Goal: Information Seeking & Learning: Check status

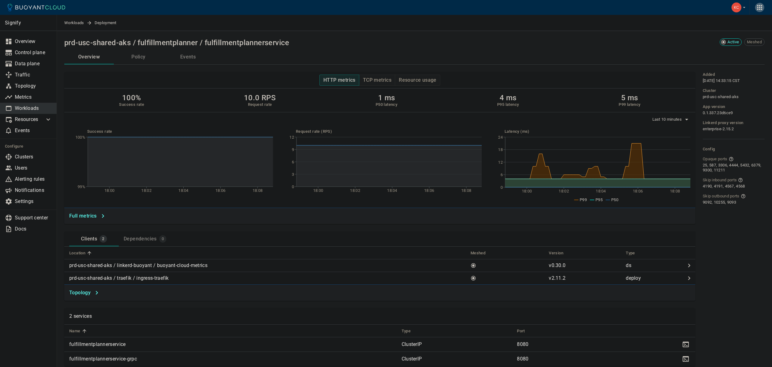
click at [759, 10] on icon "button" at bounding box center [759, 7] width 7 height 7
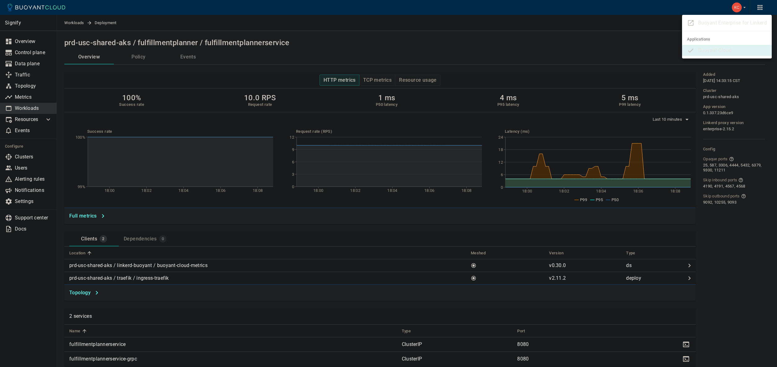
click at [760, 11] on div at bounding box center [388, 183] width 777 height 367
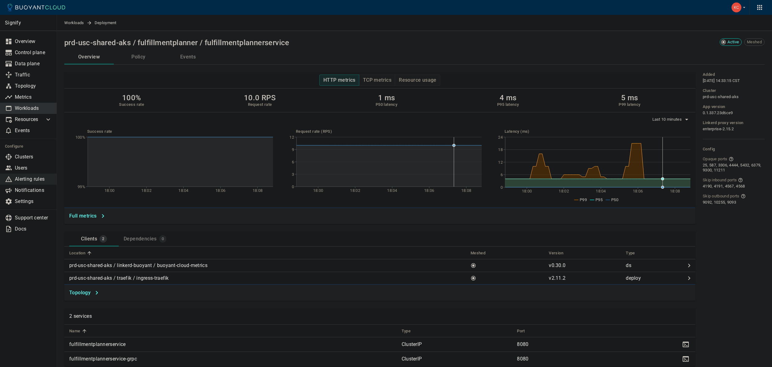
click at [34, 182] on p "Alerting rules" at bounding box center [33, 179] width 37 height 6
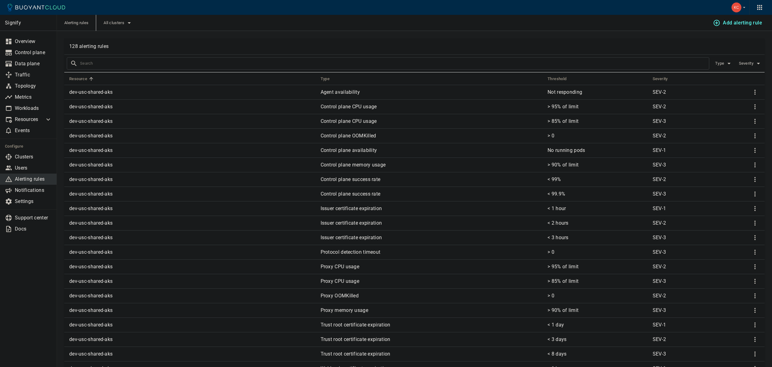
click at [149, 65] on input "text" at bounding box center [394, 63] width 629 height 9
type input "prd"
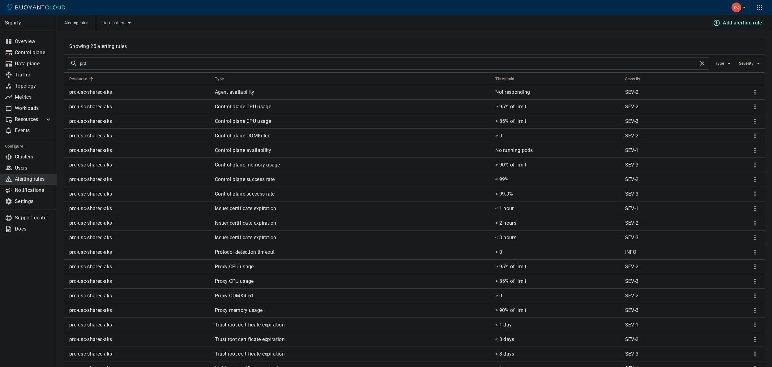
click at [227, 271] on td "Proxy CPU usage" at bounding box center [350, 266] width 281 height 15
click at [756, 267] on icon "More" at bounding box center [755, 266] width 7 height 7
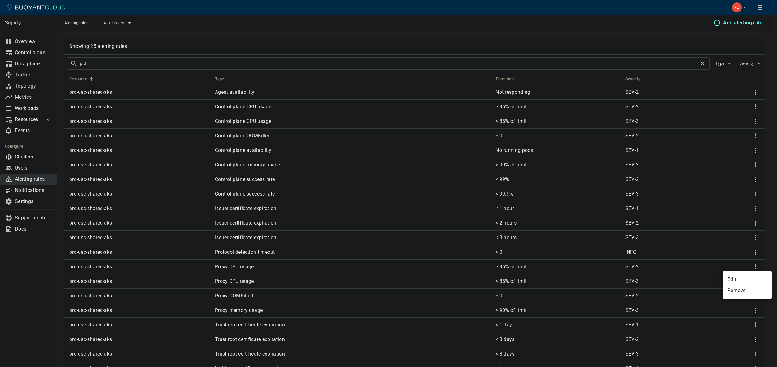
click at [729, 279] on li "Edit" at bounding box center [746, 279] width 49 height 11
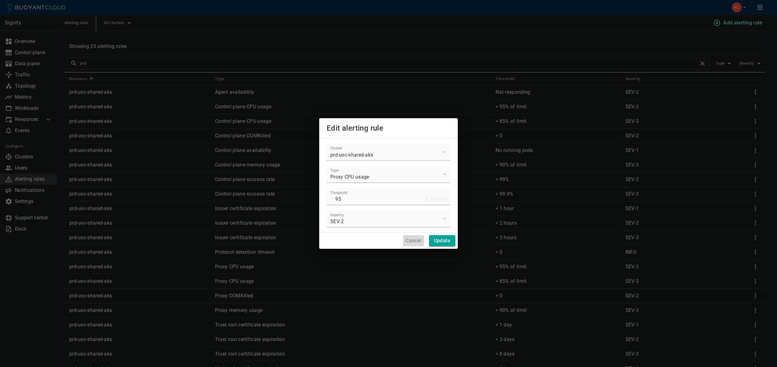
click at [410, 242] on h4 "Cancel" at bounding box center [413, 241] width 16 height 6
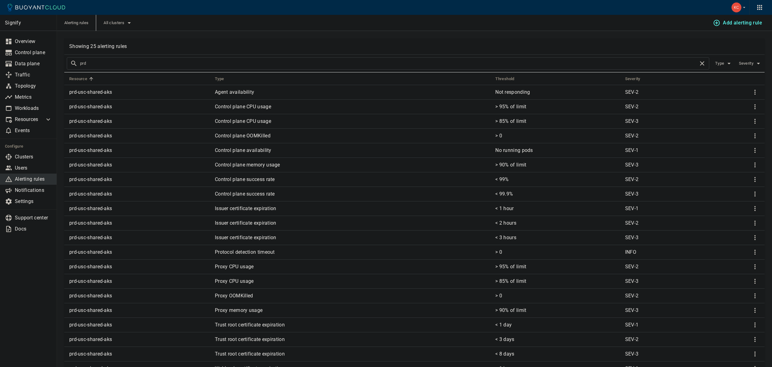
click at [110, 66] on input "prd" at bounding box center [389, 63] width 619 height 9
click at [127, 24] on icon "button" at bounding box center [129, 22] width 7 height 7
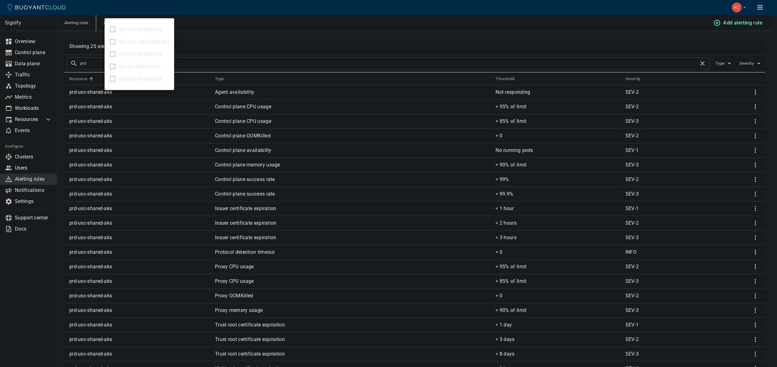
click at [217, 34] on div at bounding box center [388, 183] width 777 height 367
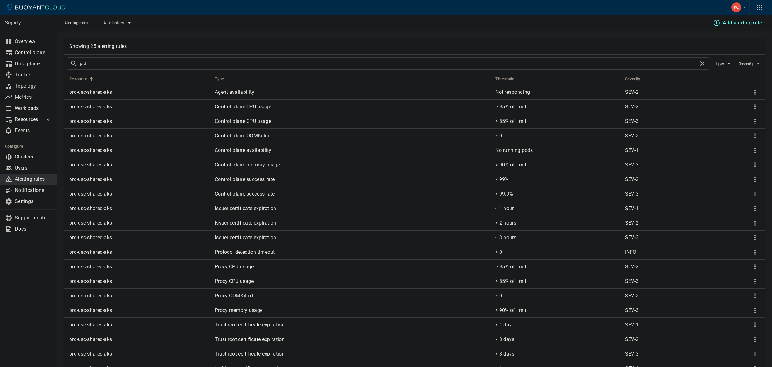
click at [198, 65] on input "prd" at bounding box center [389, 63] width 619 height 9
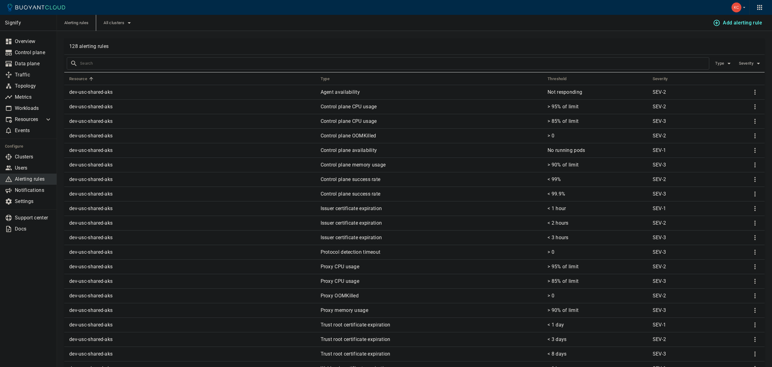
click at [205, 66] on input "text" at bounding box center [394, 63] width 629 height 9
type input "fulfil"
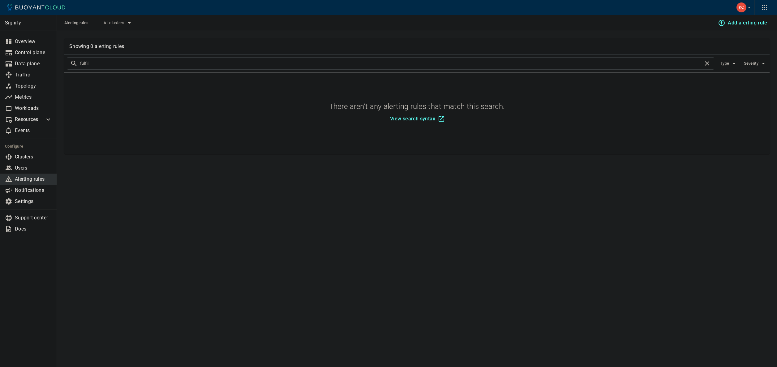
click at [194, 60] on input "fulfil" at bounding box center [391, 63] width 623 height 9
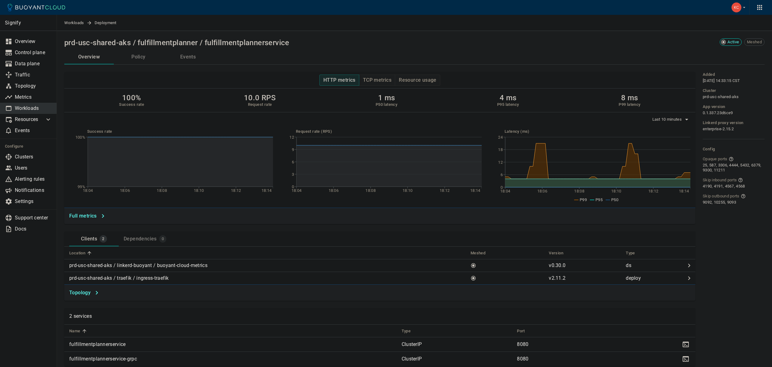
click at [729, 42] on span "Active" at bounding box center [733, 42] width 16 height 5
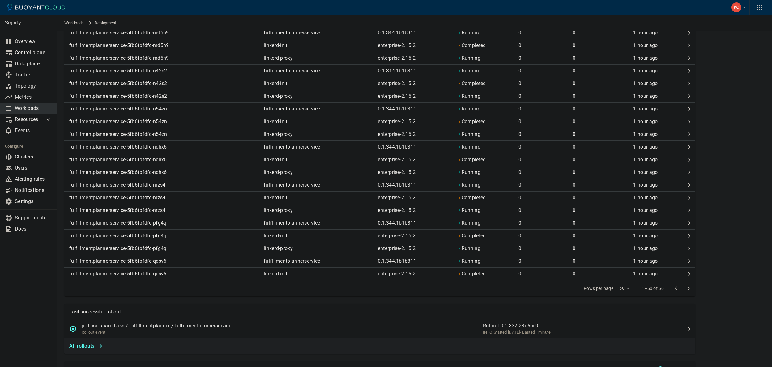
scroll to position [1152, 0]
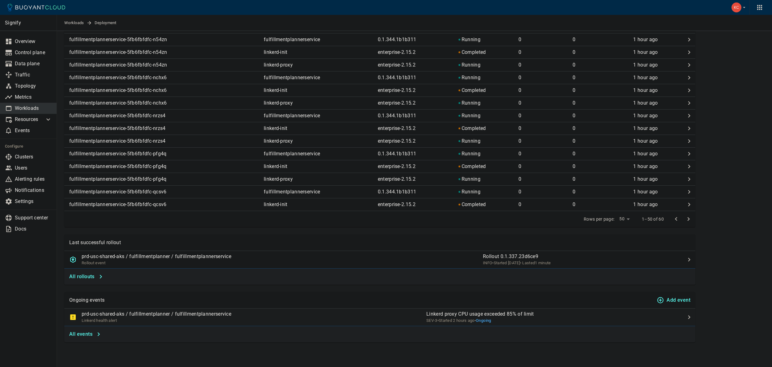
click at [685, 315] on td at bounding box center [689, 317] width 12 height 18
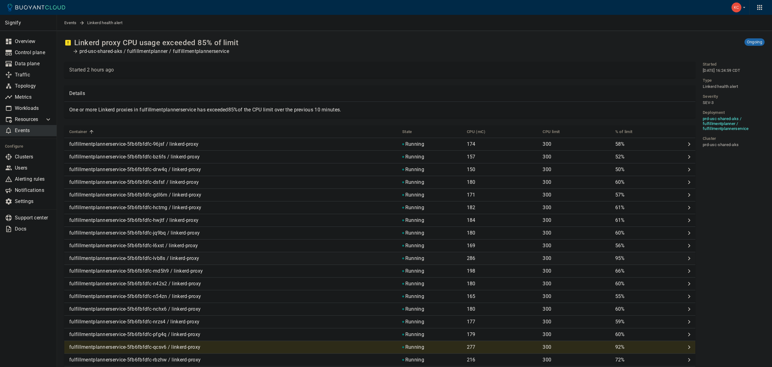
click at [638, 261] on p "95%" at bounding box center [649, 258] width 68 height 6
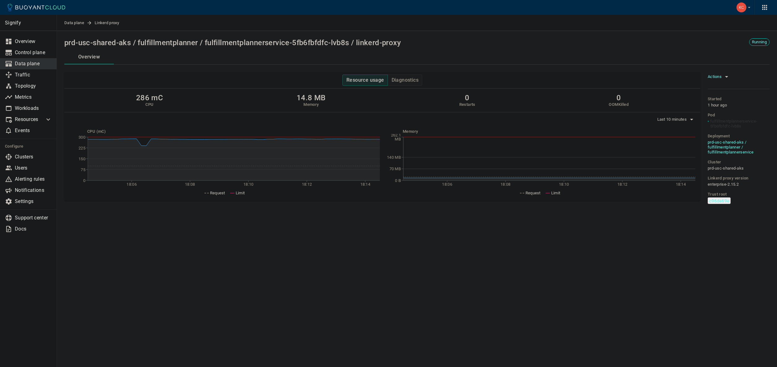
click at [726, 79] on icon "button" at bounding box center [726, 76] width 7 height 7
click at [585, 277] on div at bounding box center [388, 183] width 777 height 367
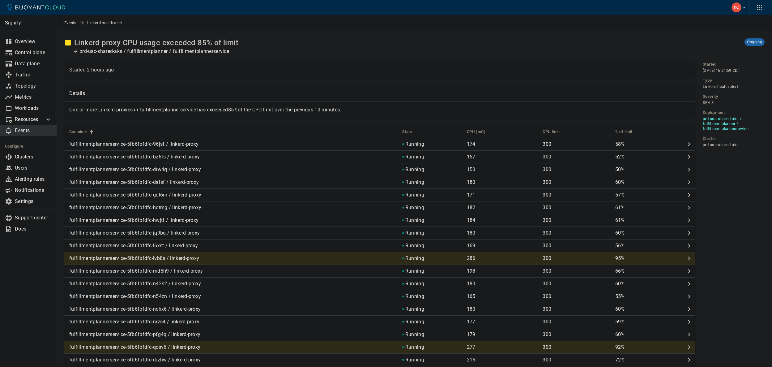
click at [98, 111] on p "One or more Linkerd proxies in fulfillmentplannerservice has exceeded 85% of th…" at bounding box center [379, 110] width 621 height 6
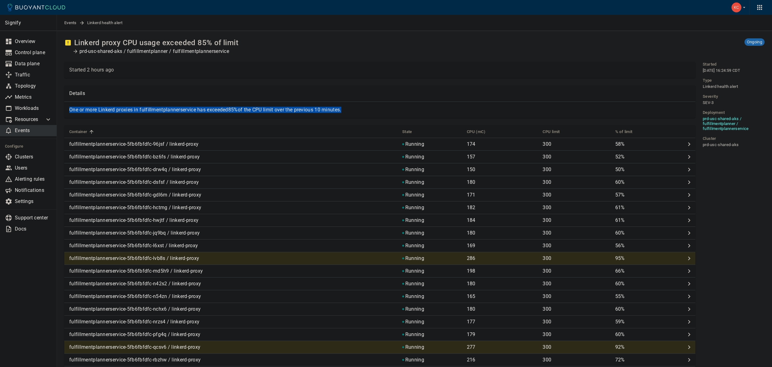
click at [98, 111] on p "One or more Linkerd proxies in fulfillmentplannerservice has exceeded 85% of th…" at bounding box center [379, 110] width 621 height 6
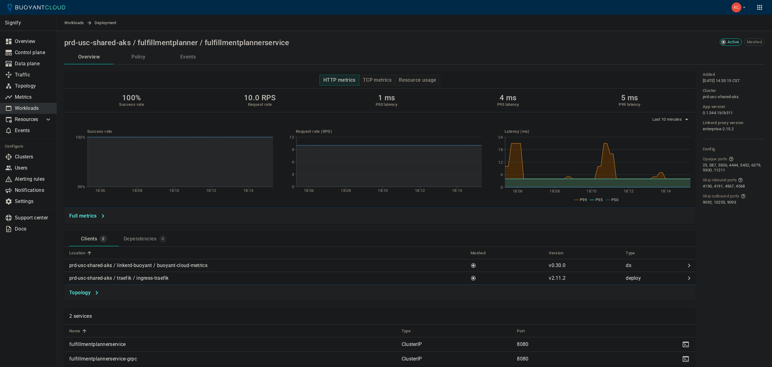
click at [180, 58] on button "Events" at bounding box center [187, 56] width 49 height 15
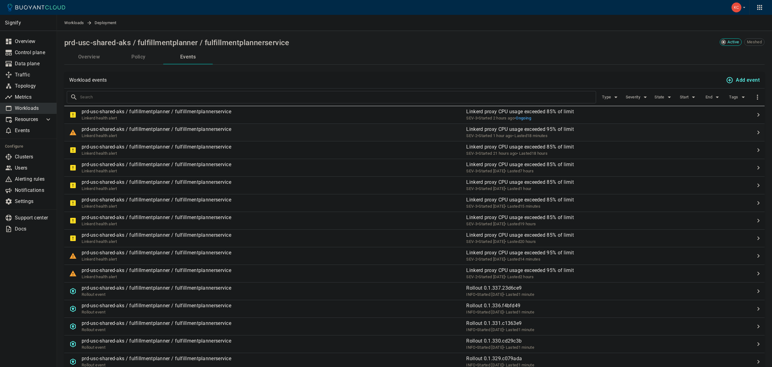
click at [131, 133] on div "Linkerd health alert" at bounding box center [157, 135] width 150 height 6
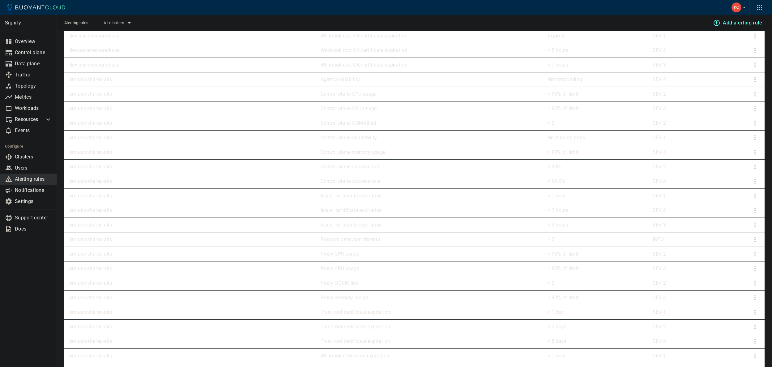
scroll to position [750, 0]
click at [379, 258] on p "Proxy CPU usage" at bounding box center [432, 258] width 222 height 6
click at [755, 259] on icon "More" at bounding box center [755, 257] width 1 height 5
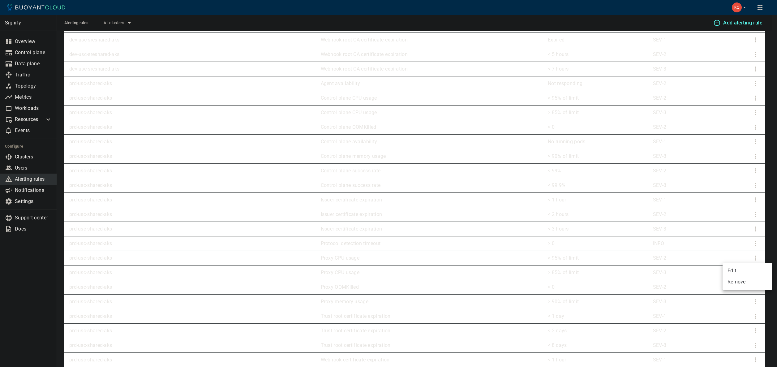
click at [741, 271] on li "Edit" at bounding box center [746, 270] width 49 height 11
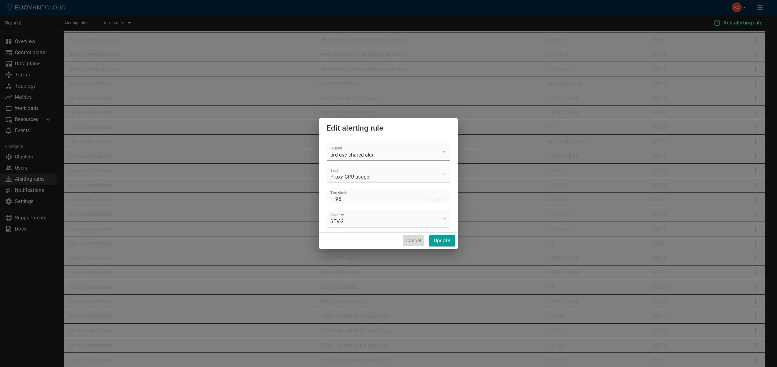
click at [411, 241] on h4 "Cancel" at bounding box center [413, 241] width 16 height 6
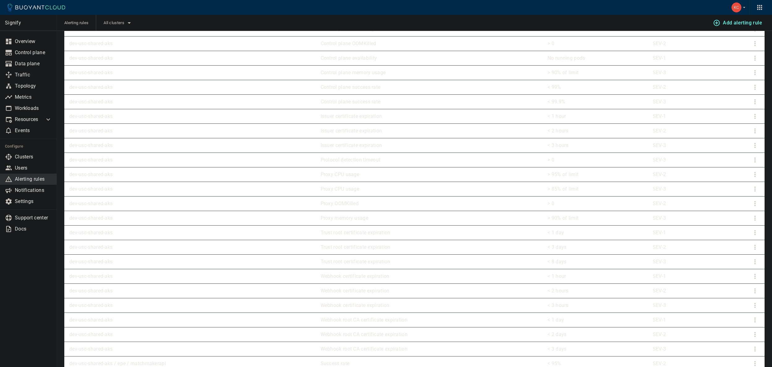
scroll to position [0, 0]
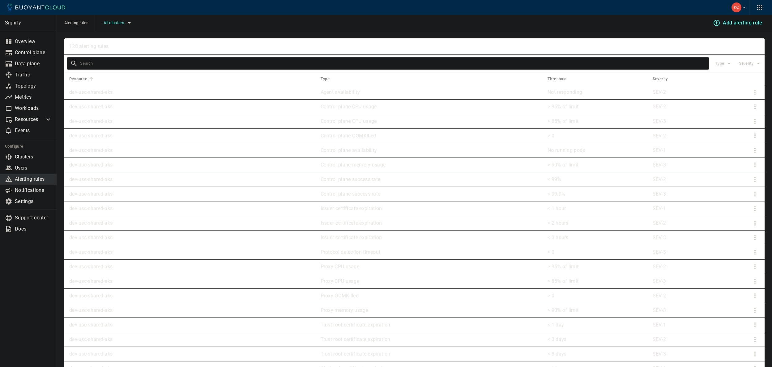
click at [116, 24] on span "All clusters" at bounding box center [115, 22] width 22 height 5
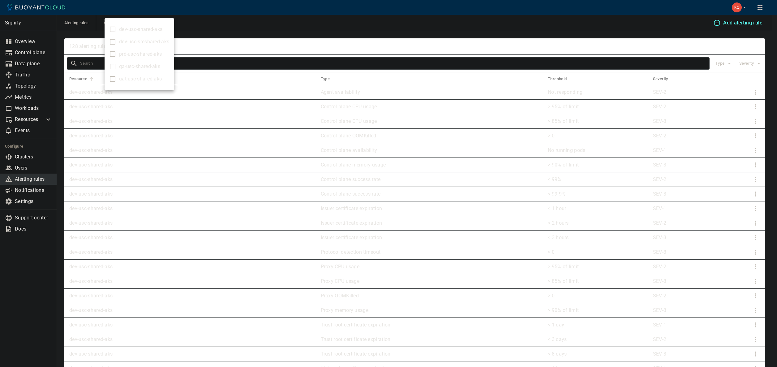
click at [142, 55] on span "prd-usc-shared-aks" at bounding box center [140, 54] width 43 height 6
click at [116, 55] on input "prd-usc-shared-aks" at bounding box center [112, 53] width 7 height 7
checkbox input "true"
click at [279, 37] on div at bounding box center [388, 183] width 777 height 367
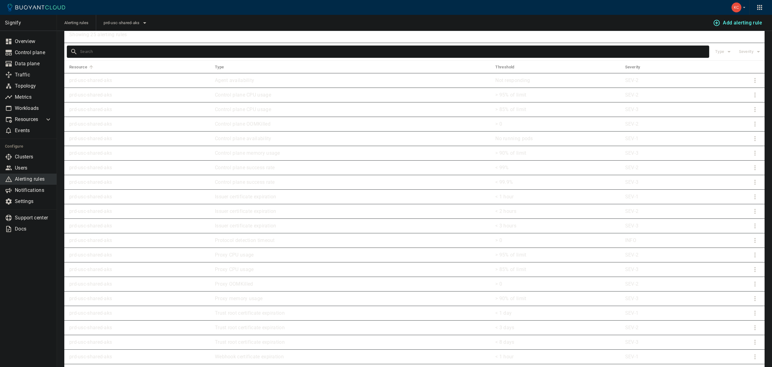
scroll to position [8, 0]
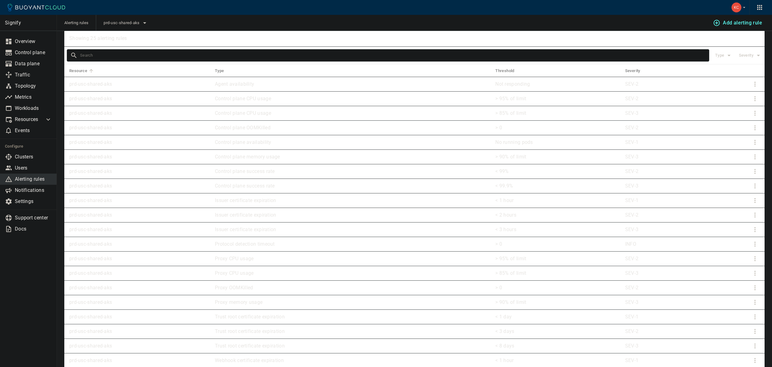
click at [760, 6] on icon "button" at bounding box center [759, 7] width 7 height 7
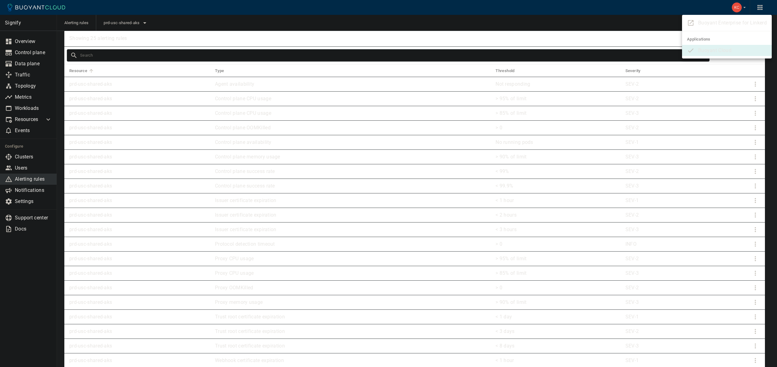
drag, startPoint x: 644, startPoint y: 27, endPoint x: 647, endPoint y: 25, distance: 3.7
click at [644, 27] on div at bounding box center [388, 183] width 777 height 367
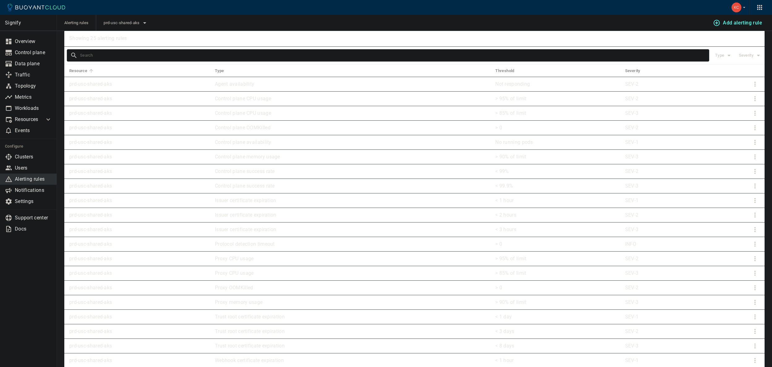
click at [744, 11] on button "button" at bounding box center [739, 7] width 20 height 15
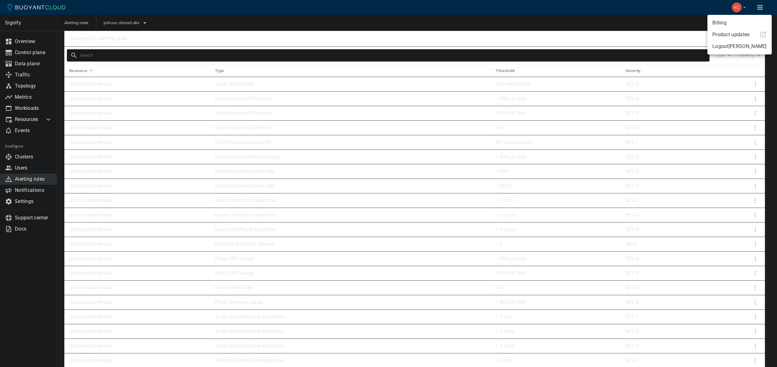
drag, startPoint x: 629, startPoint y: 25, endPoint x: 629, endPoint y: 29, distance: 3.7
click at [629, 25] on div at bounding box center [388, 183] width 777 height 367
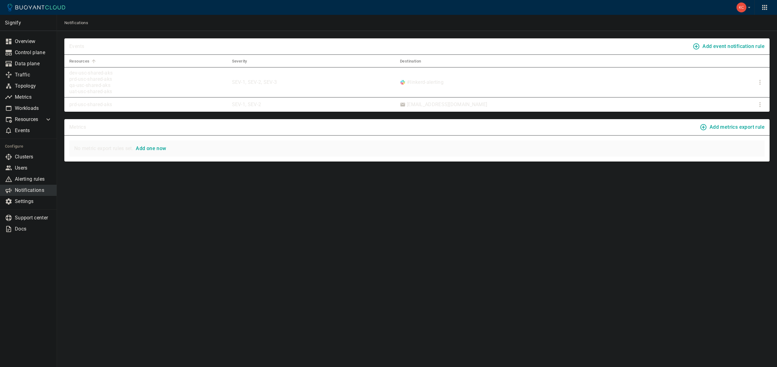
drag, startPoint x: 378, startPoint y: 255, endPoint x: 373, endPoint y: 240, distance: 15.7
click at [378, 255] on main "Notifications Signify Overview Control plane Data plane Traffic Topology Metric…" at bounding box center [417, 183] width 720 height 367
click at [662, 258] on main "Notifications Signify Overview Control plane Data plane Traffic Topology Metric…" at bounding box center [417, 183] width 720 height 367
